Goal: Transaction & Acquisition: Purchase product/service

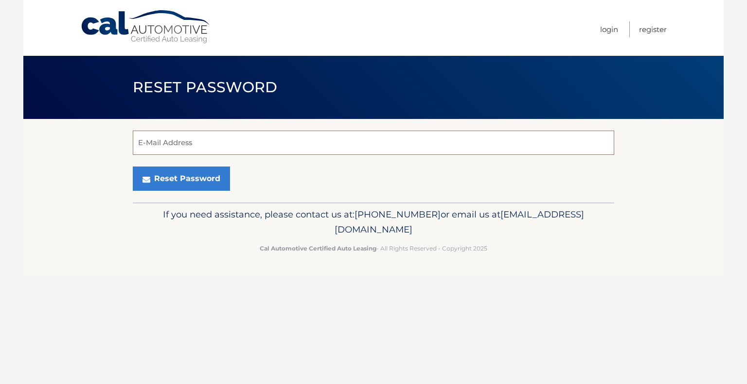
click at [200, 146] on input "E-Mail Address" at bounding box center [373, 143] width 481 height 24
type input "dawnyrocks34@aol.com"
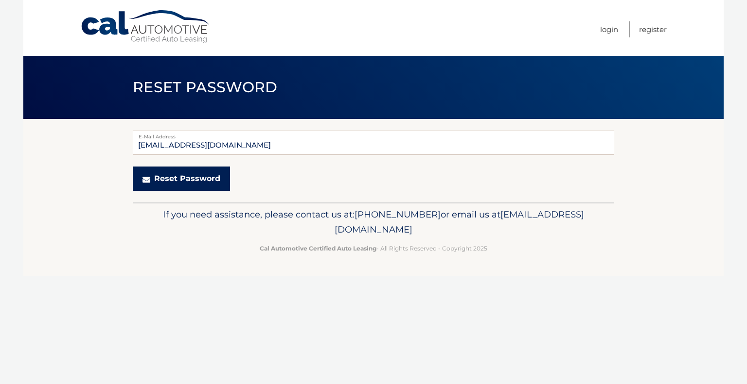
click at [202, 178] on button "Reset Password" at bounding box center [181, 179] width 97 height 24
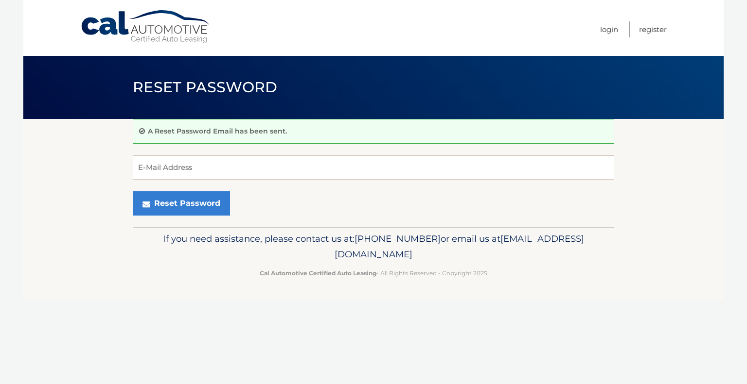
click at [216, 149] on div "A Reset Password Email has been sent. E-Mail Address Reset Password" at bounding box center [373, 173] width 481 height 108
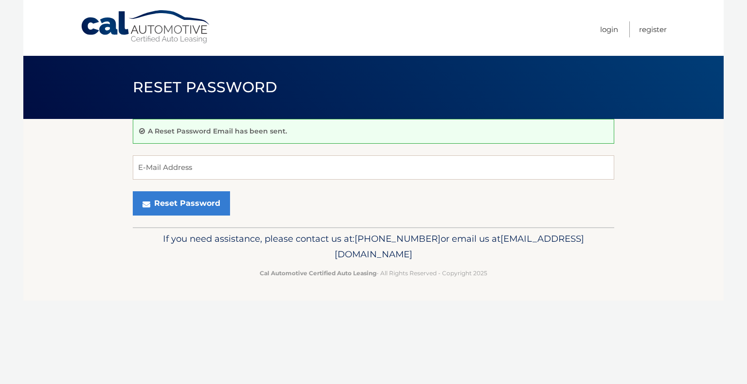
click at [216, 149] on div "A Reset Password Email has been sent. E-Mail Address Reset Password" at bounding box center [373, 173] width 481 height 108
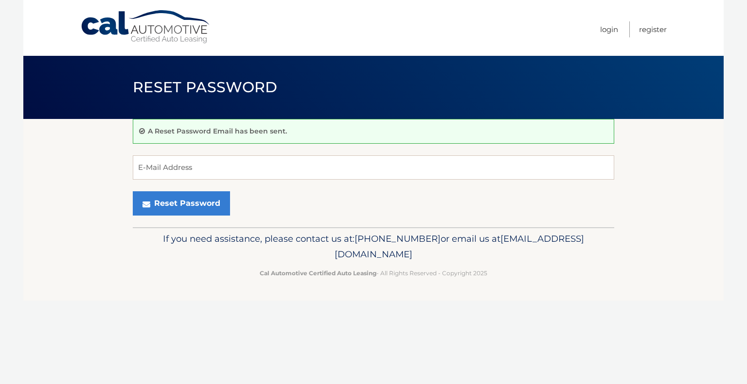
click at [216, 149] on div "A Reset Password Email has been sent. E-Mail Address Reset Password" at bounding box center [373, 173] width 481 height 108
drag, startPoint x: 216, startPoint y: 149, endPoint x: 238, endPoint y: -4, distance: 155.1
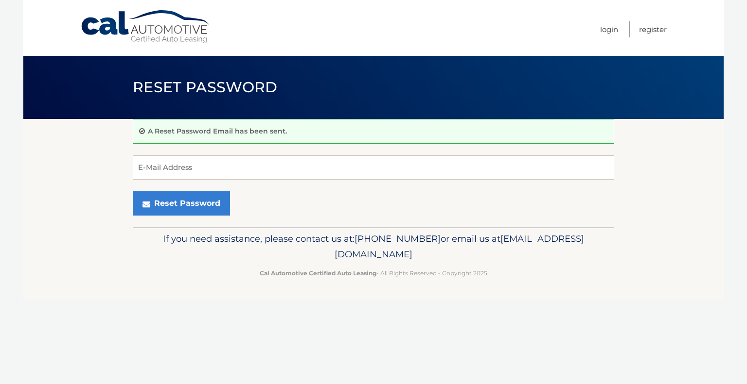
click at [238, 0] on html "Cal Automotive Menu Login Register Reset Password" at bounding box center [373, 192] width 747 height 384
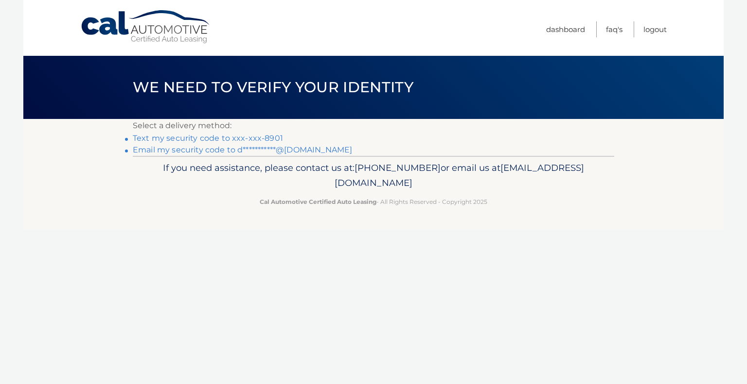
click at [274, 138] on link "Text my security code to xxx-xxx-8901" at bounding box center [208, 138] width 150 height 9
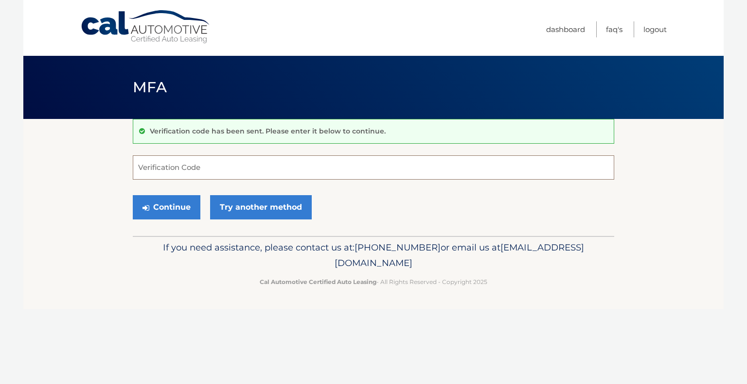
click at [222, 168] on input "Verification Code" at bounding box center [373, 168] width 481 height 24
type input "3818098"
click at [166, 208] on button "Continue" at bounding box center [167, 207] width 68 height 24
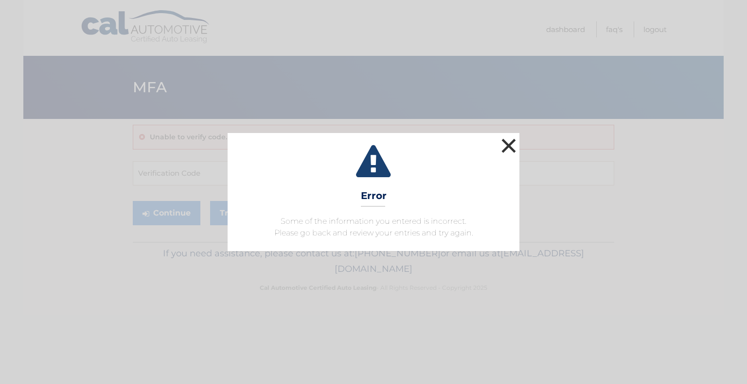
click at [515, 141] on button "×" at bounding box center [508, 145] width 19 height 19
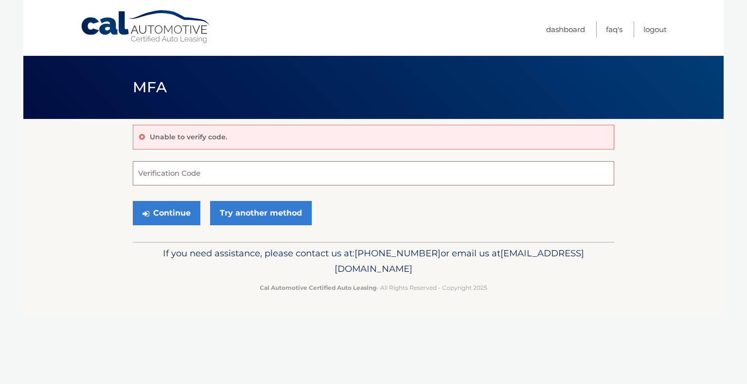
click at [227, 170] on input "Verification Code" at bounding box center [373, 173] width 481 height 24
type input "381809"
click at [171, 212] on button "Continue" at bounding box center [167, 213] width 68 height 24
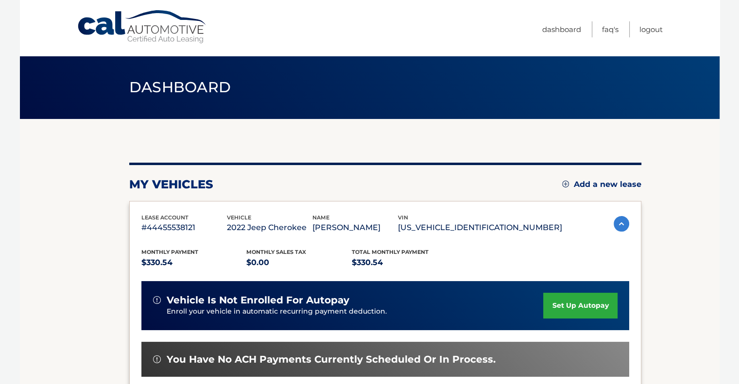
scroll to position [146, 0]
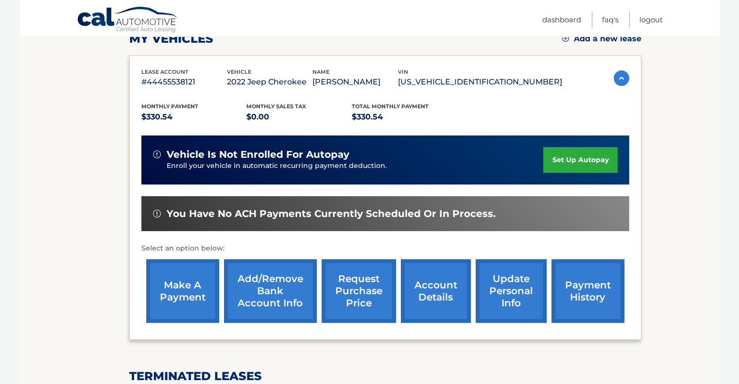
click at [177, 284] on link "make a payment" at bounding box center [182, 292] width 73 height 64
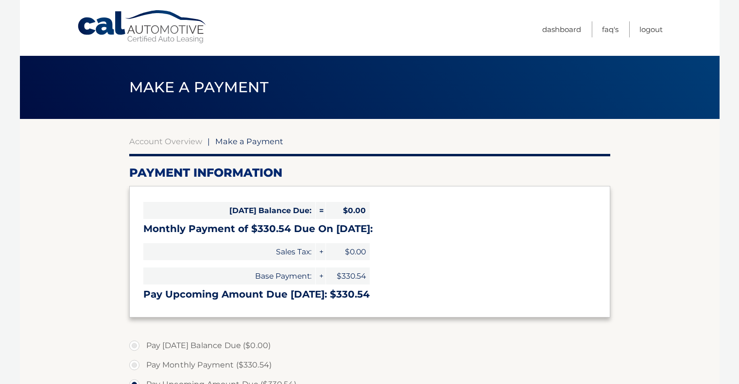
select select "NWY3ZTdmZmYtMDJlMC00ZjBmLTkxNTAtZmNlOThiZTNiY2Uy"
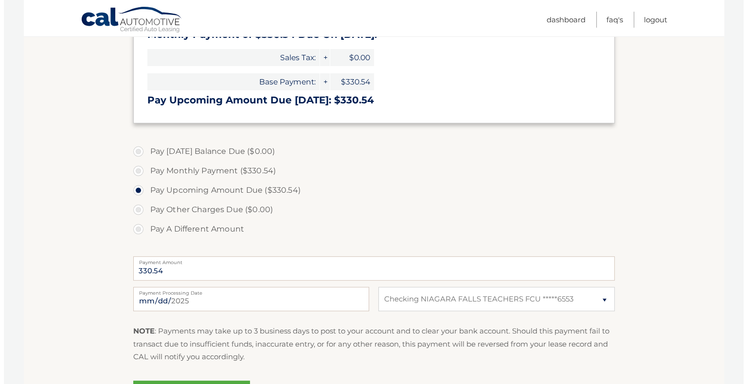
scroll to position [243, 0]
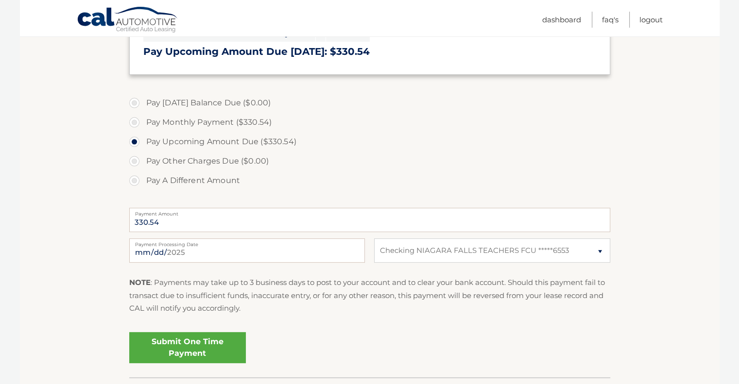
click at [188, 348] on link "Submit One Time Payment" at bounding box center [187, 347] width 117 height 31
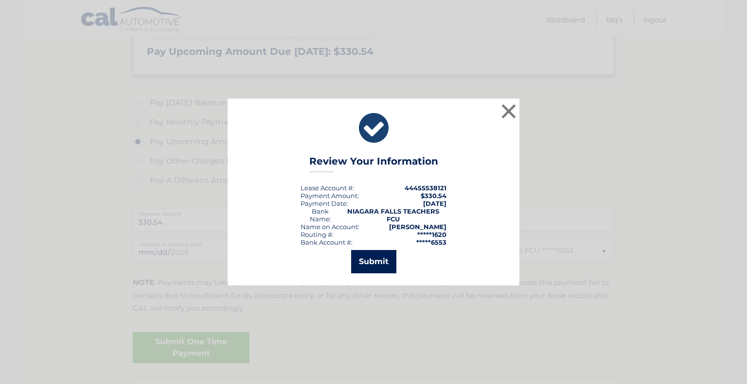
click at [376, 258] on button "Submit" at bounding box center [373, 261] width 45 height 23
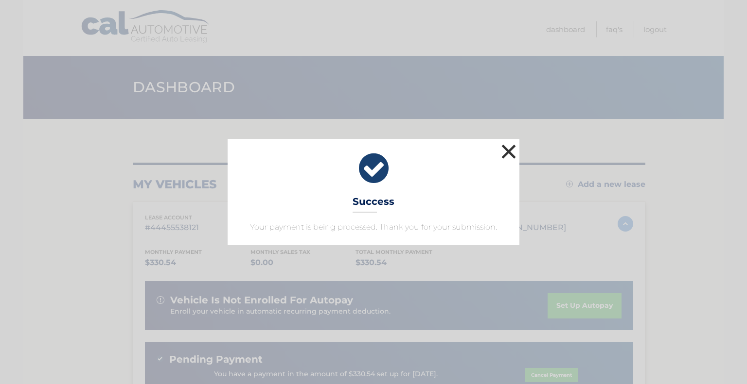
click at [504, 147] on button "×" at bounding box center [508, 151] width 19 height 19
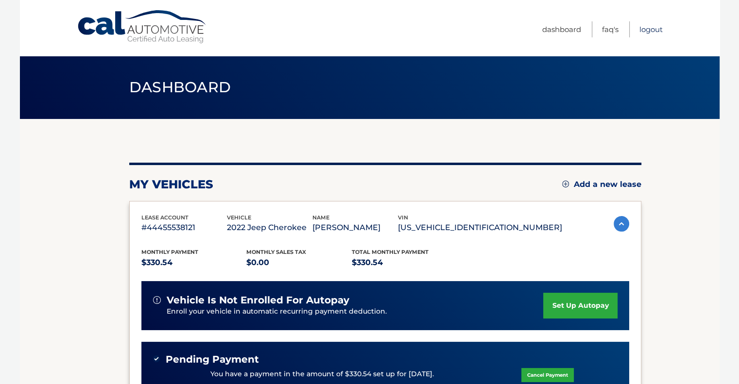
drag, startPoint x: 646, startPoint y: 33, endPoint x: 648, endPoint y: 15, distance: 17.6
click at [646, 33] on link "Logout" at bounding box center [651, 29] width 23 height 16
